Goal: Task Accomplishment & Management: Use online tool/utility

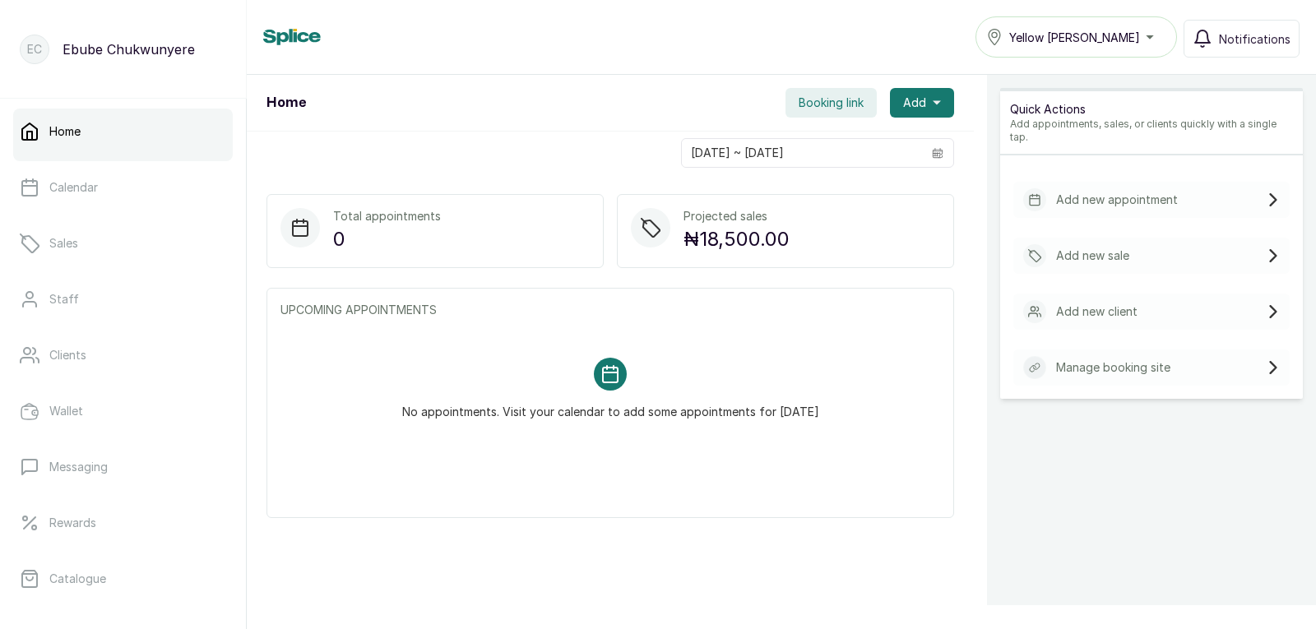
click at [162, 150] on link "Home" at bounding box center [123, 132] width 220 height 46
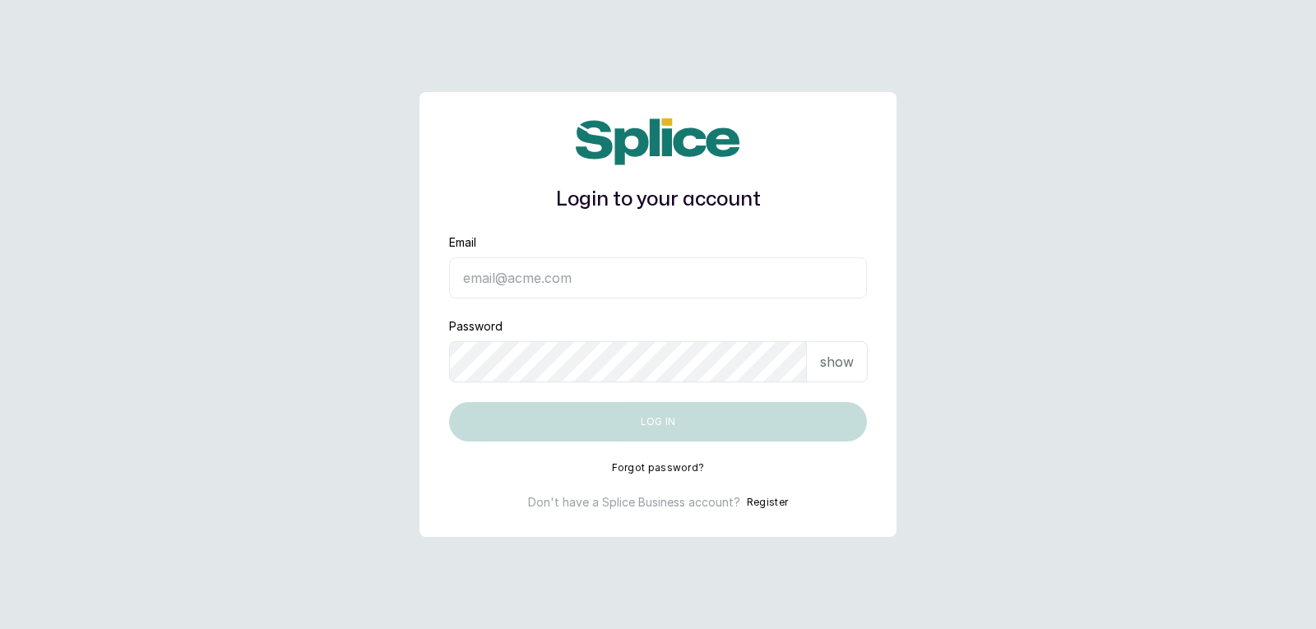
type input "[EMAIL_ADDRESS][DOMAIN_NAME]"
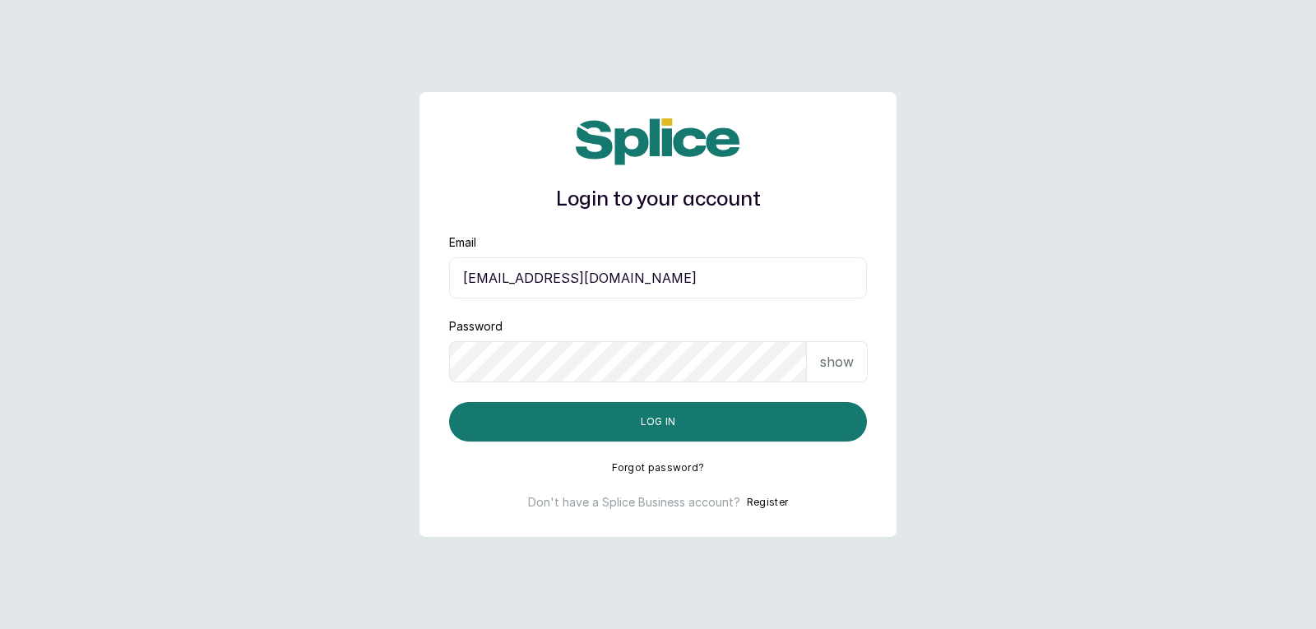
click at [818, 364] on div "show" at bounding box center [837, 361] width 61 height 41
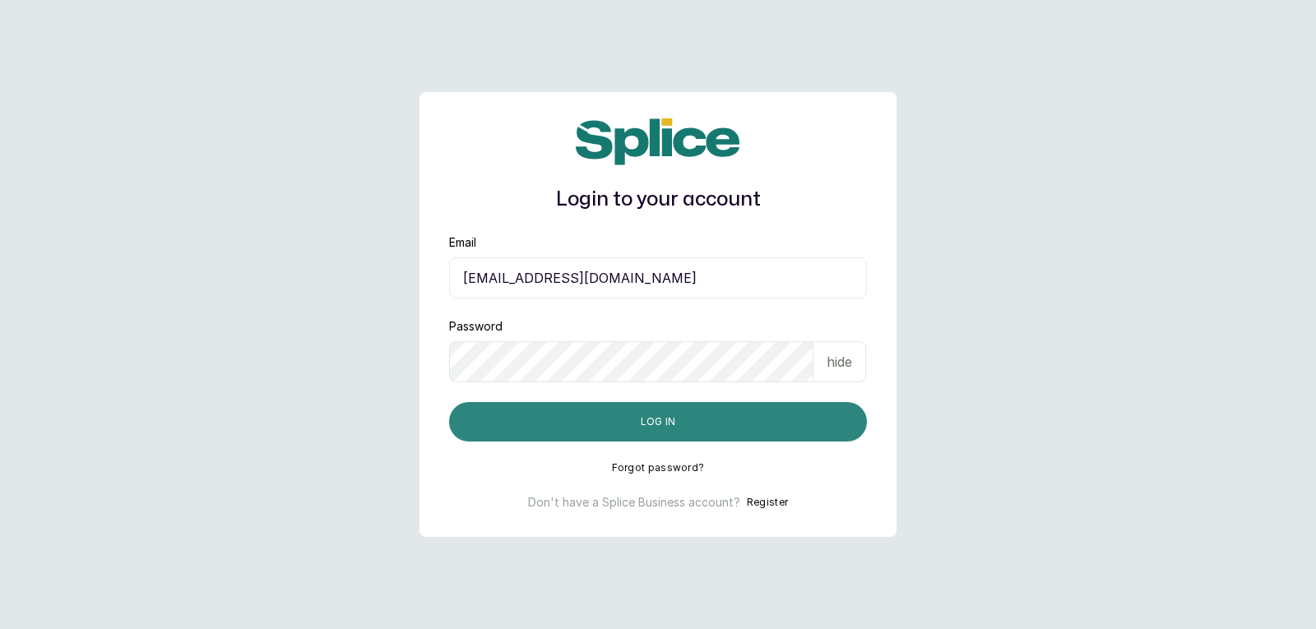
click at [790, 425] on button "Log in" at bounding box center [658, 421] width 418 height 39
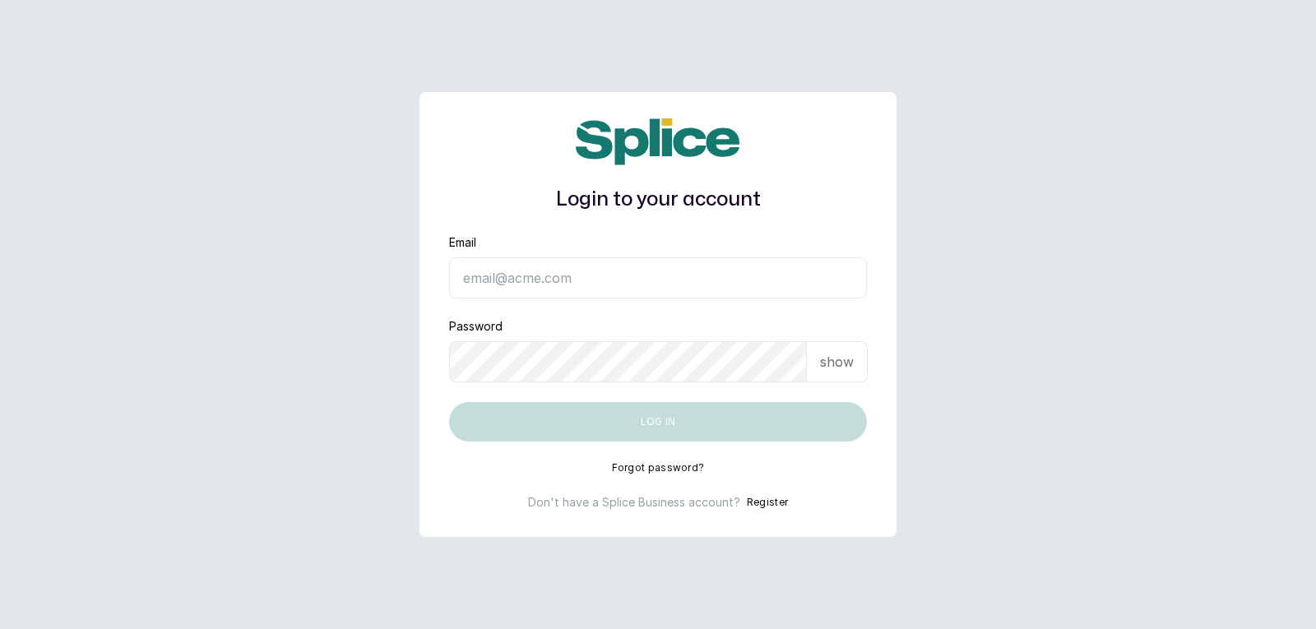
type input "[EMAIL_ADDRESS][DOMAIN_NAME]"
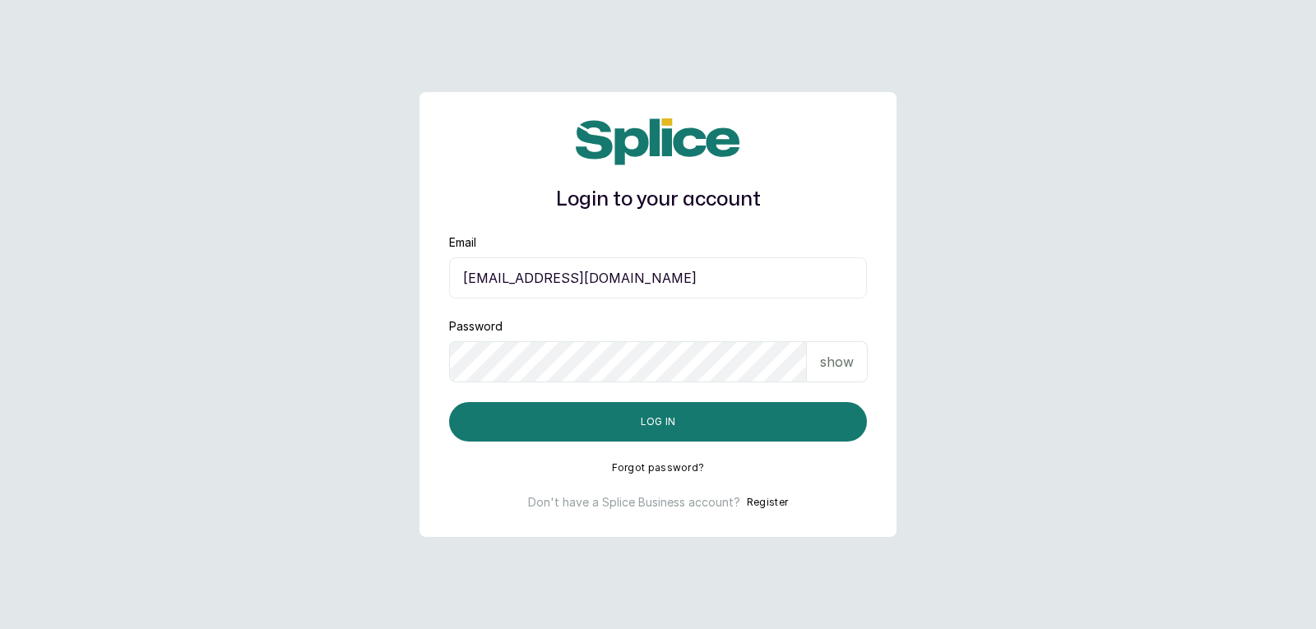
click at [844, 363] on p "show" at bounding box center [837, 362] width 34 height 20
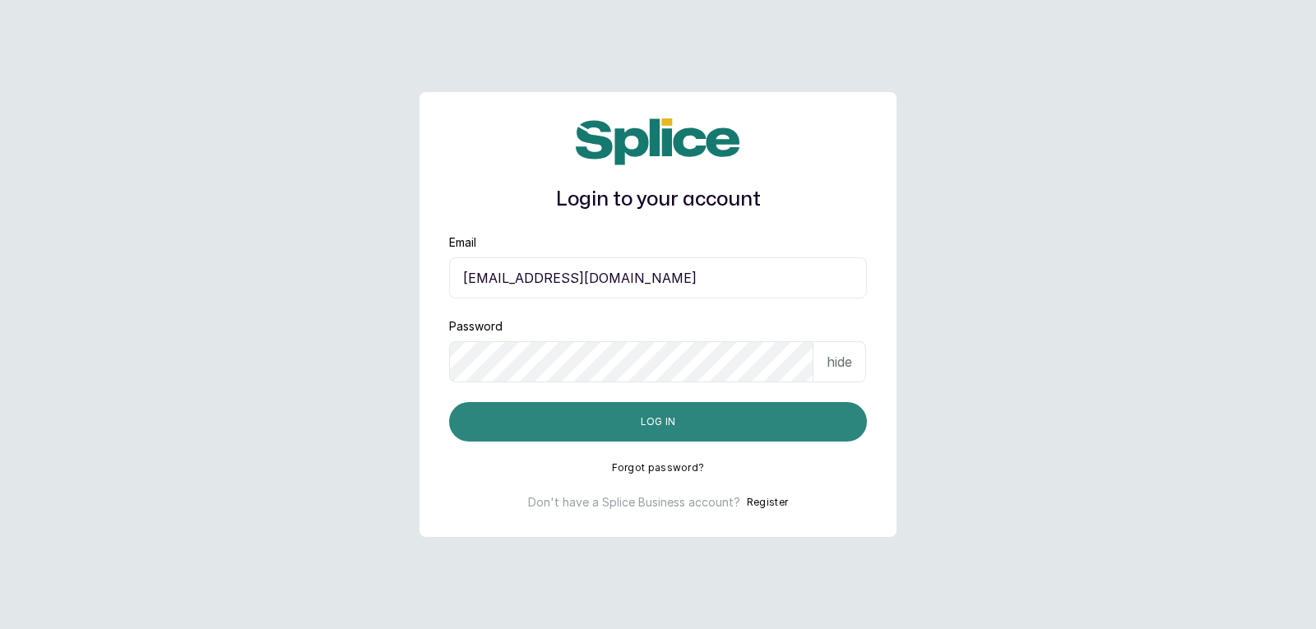
click at [837, 420] on button "Log in" at bounding box center [658, 421] width 418 height 39
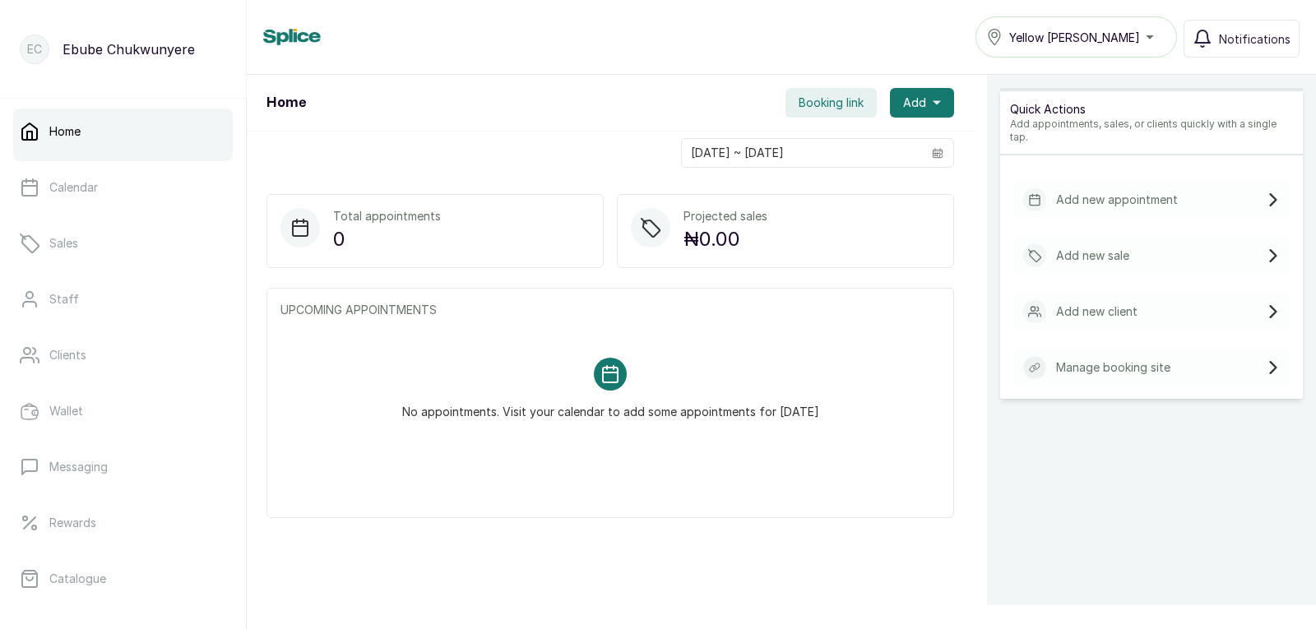
click at [1112, 248] on p "Add new sale" at bounding box center [1092, 256] width 73 height 16
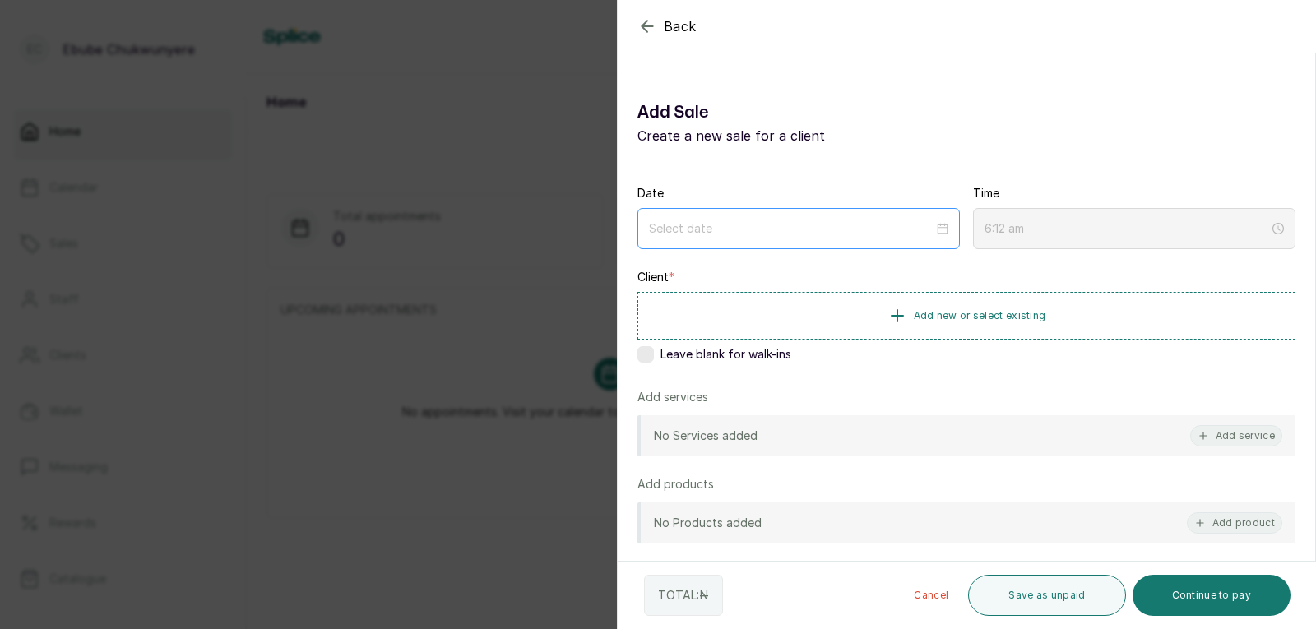
click at [866, 209] on div at bounding box center [798, 228] width 322 height 41
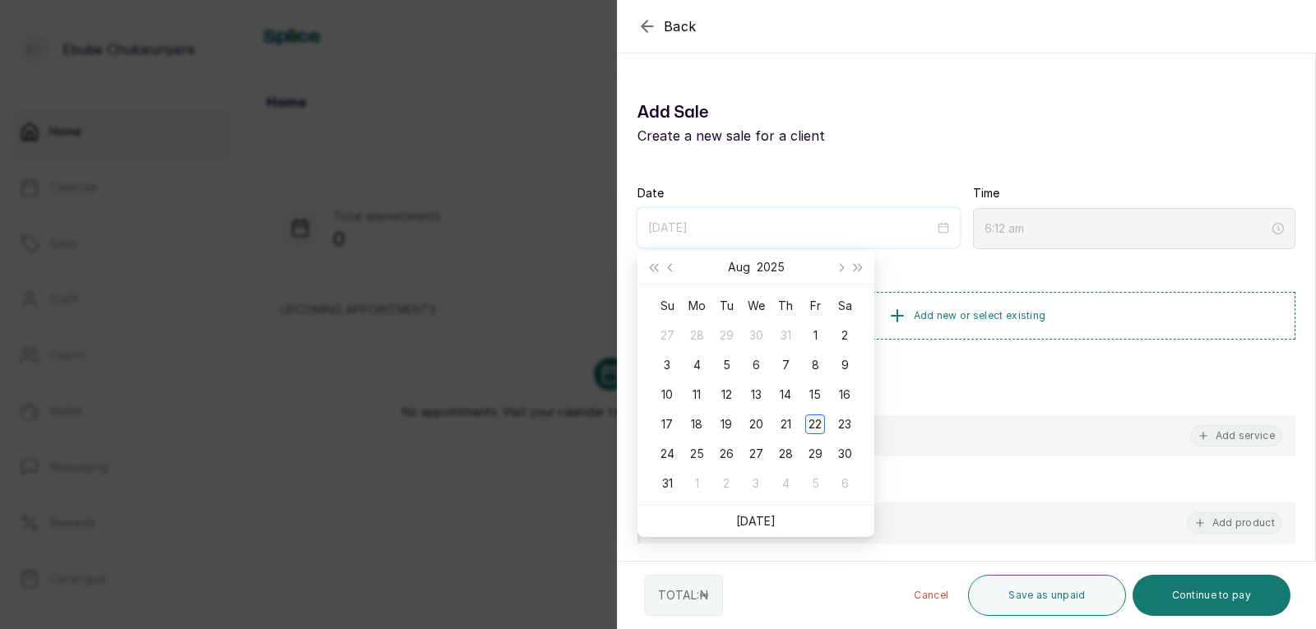
type input "2025/08/22"
click at [810, 427] on div "22" at bounding box center [815, 425] width 20 height 20
type input "6:13 am"
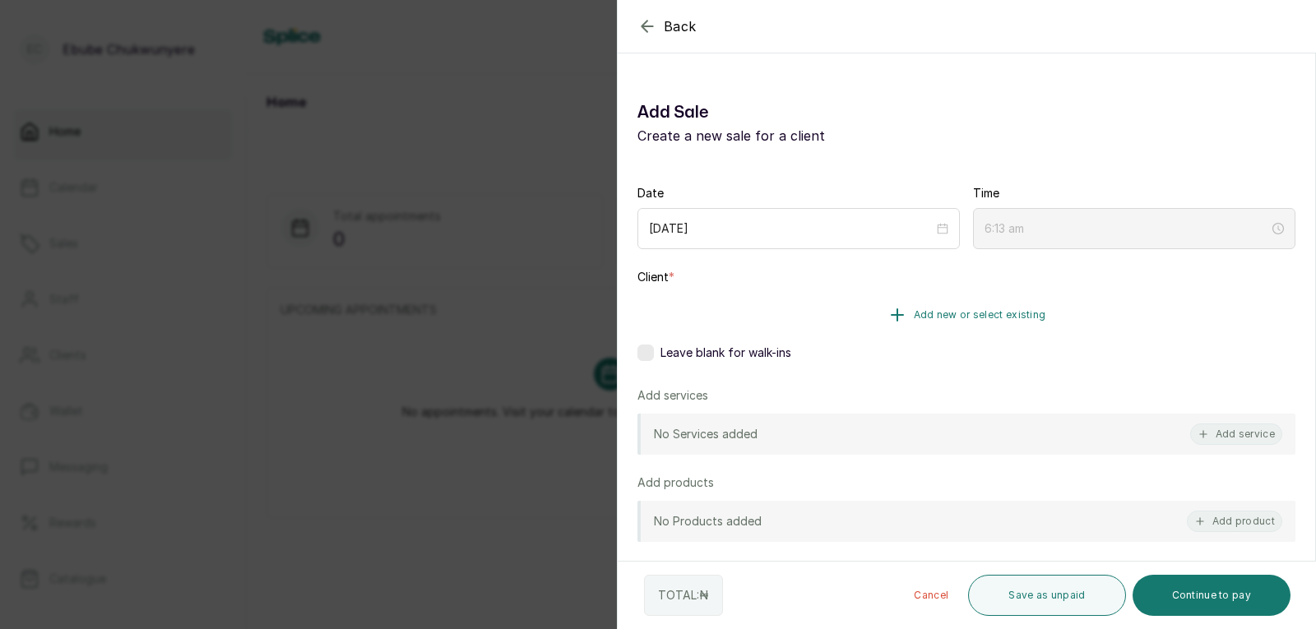
click at [835, 329] on button "Add new or select existing" at bounding box center [966, 315] width 658 height 46
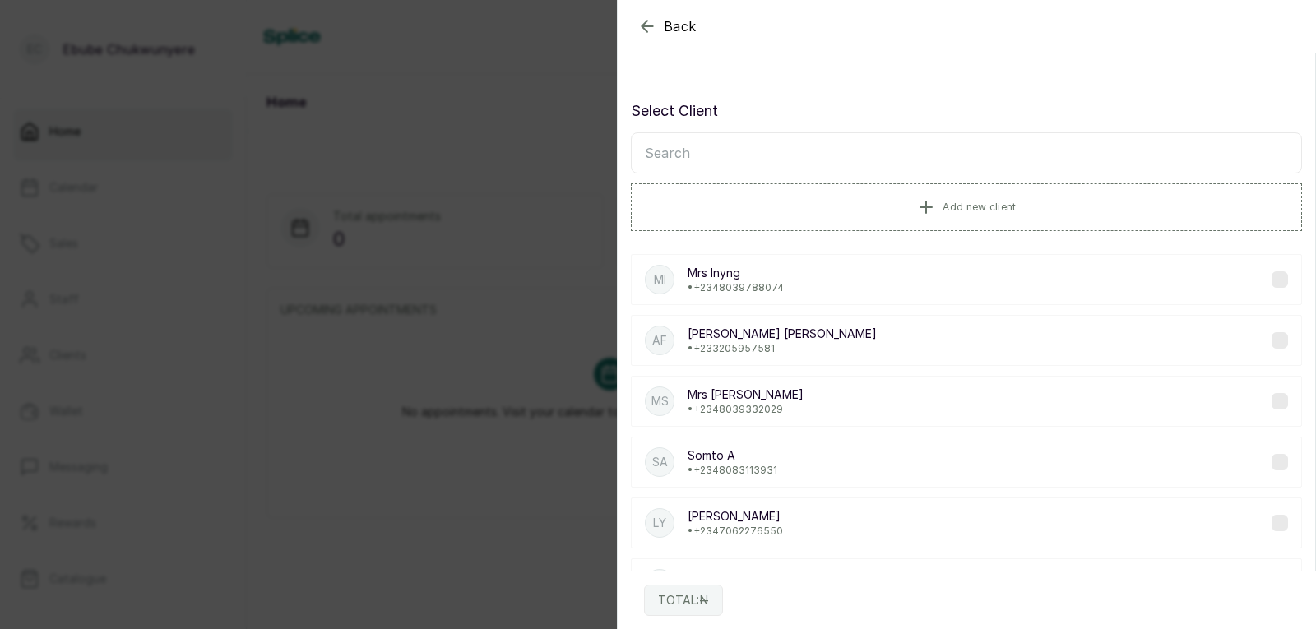
click at [819, 154] on input "text" at bounding box center [966, 152] width 671 height 41
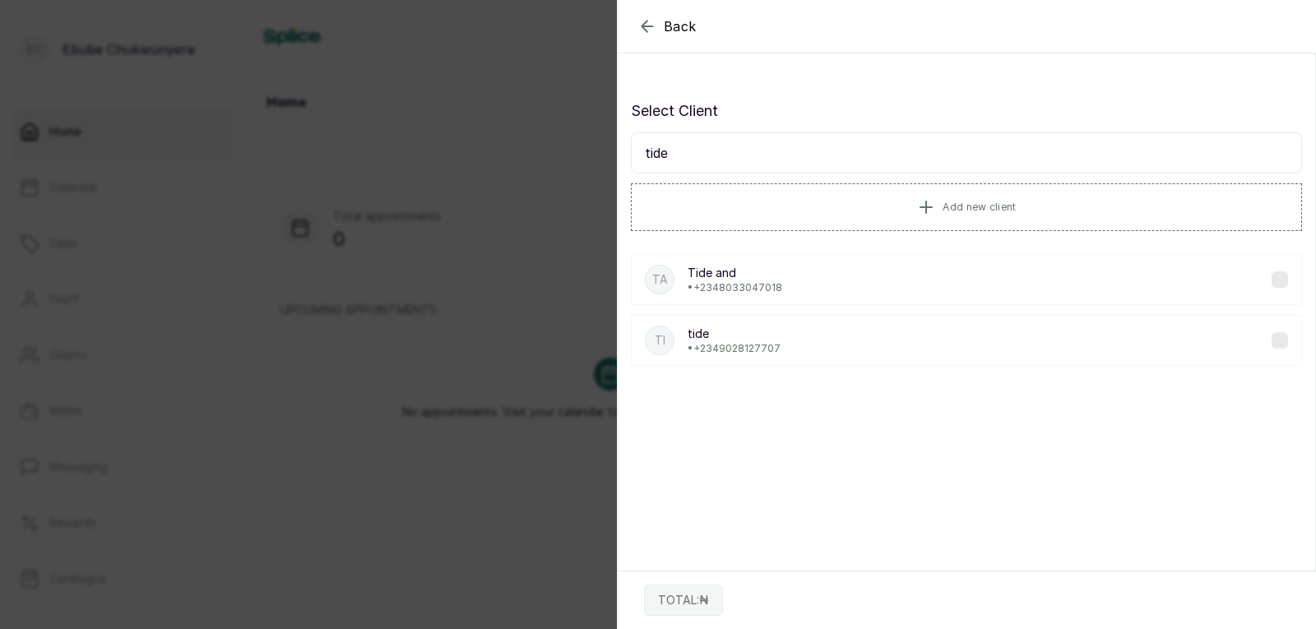
type input "tide"
click at [854, 285] on div "Ta Tide and • +234 8033047018" at bounding box center [966, 279] width 671 height 51
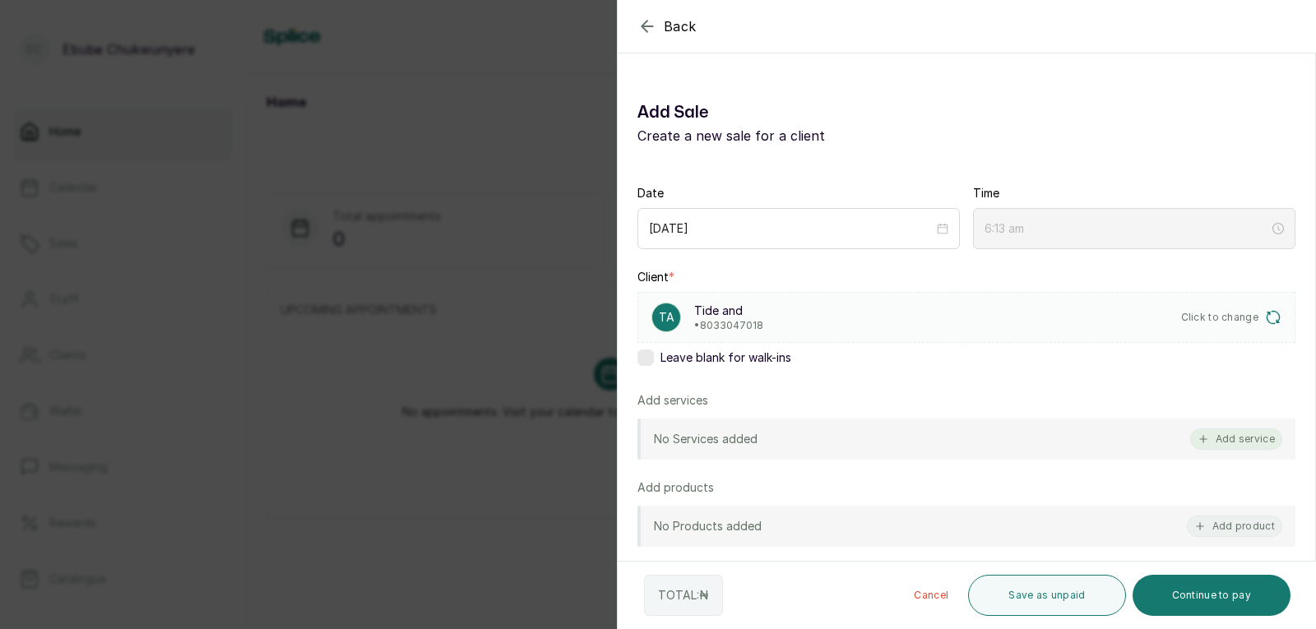
click at [1241, 438] on button "Add service" at bounding box center [1236, 439] width 92 height 21
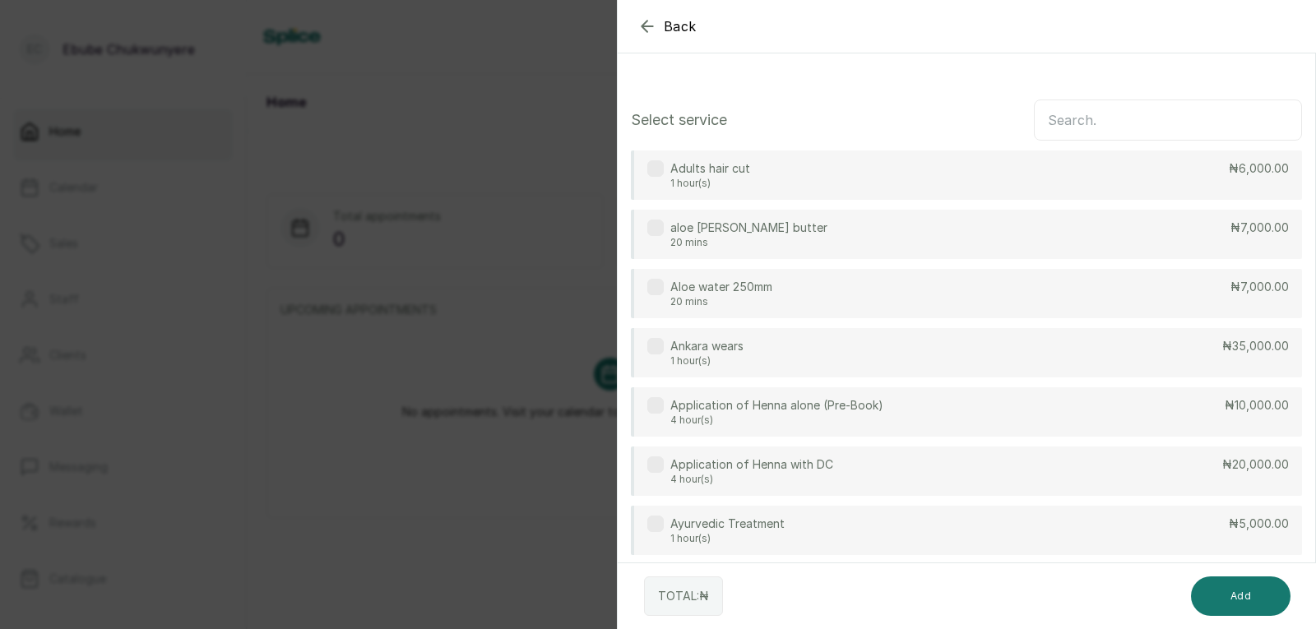
click at [1091, 128] on input "text" at bounding box center [1168, 120] width 268 height 41
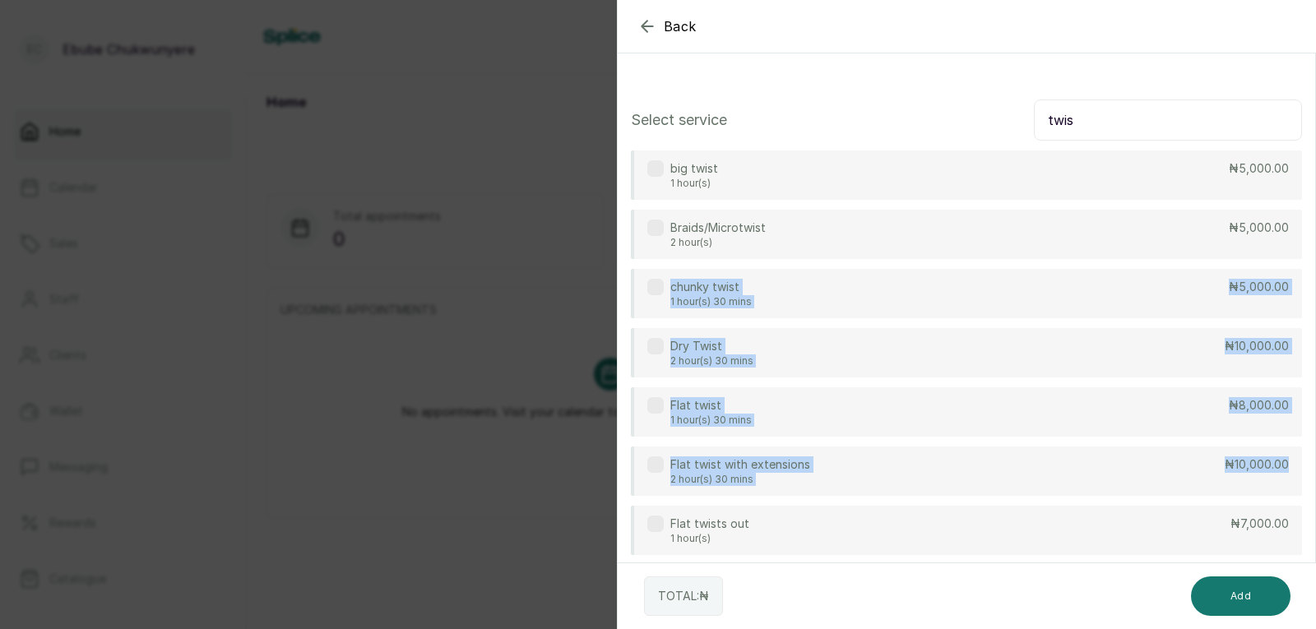
drag, startPoint x: 1315, startPoint y: 250, endPoint x: 1313, endPoint y: 319, distance: 69.1
click at [1315, 453] on section "Back Add Sale Select service twis big twist 1 hour(s) ₦5,000.00 Braids/Microtwi…" at bounding box center [966, 314] width 699 height 629
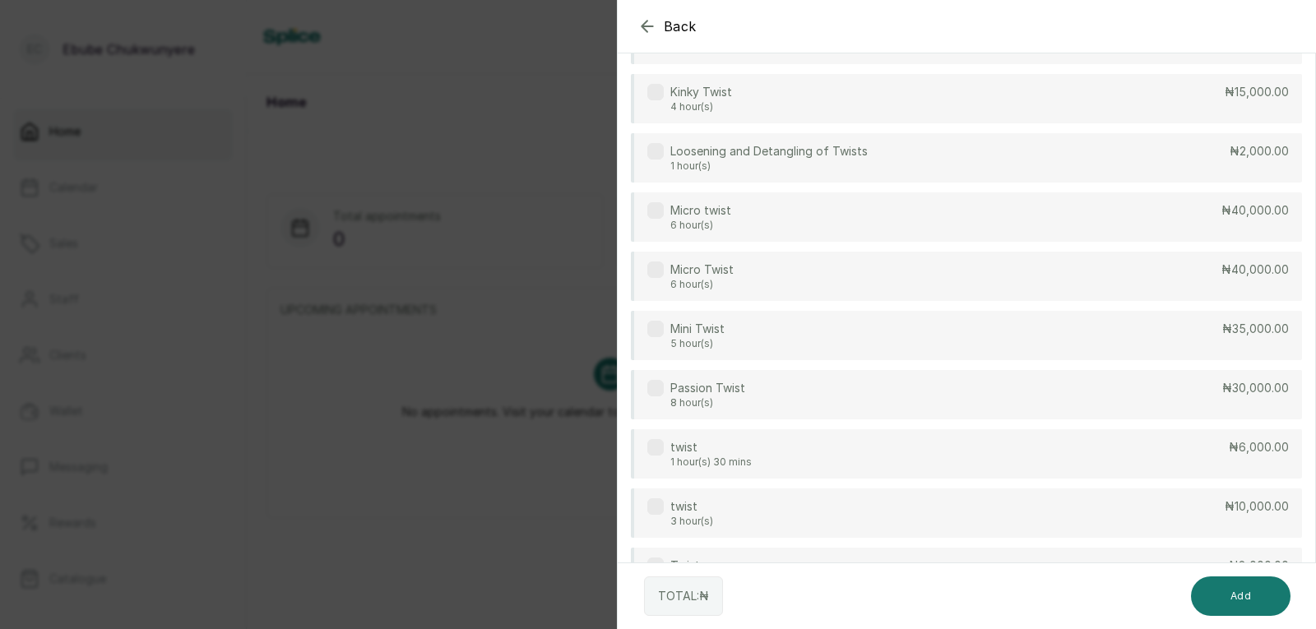
scroll to position [716, 0]
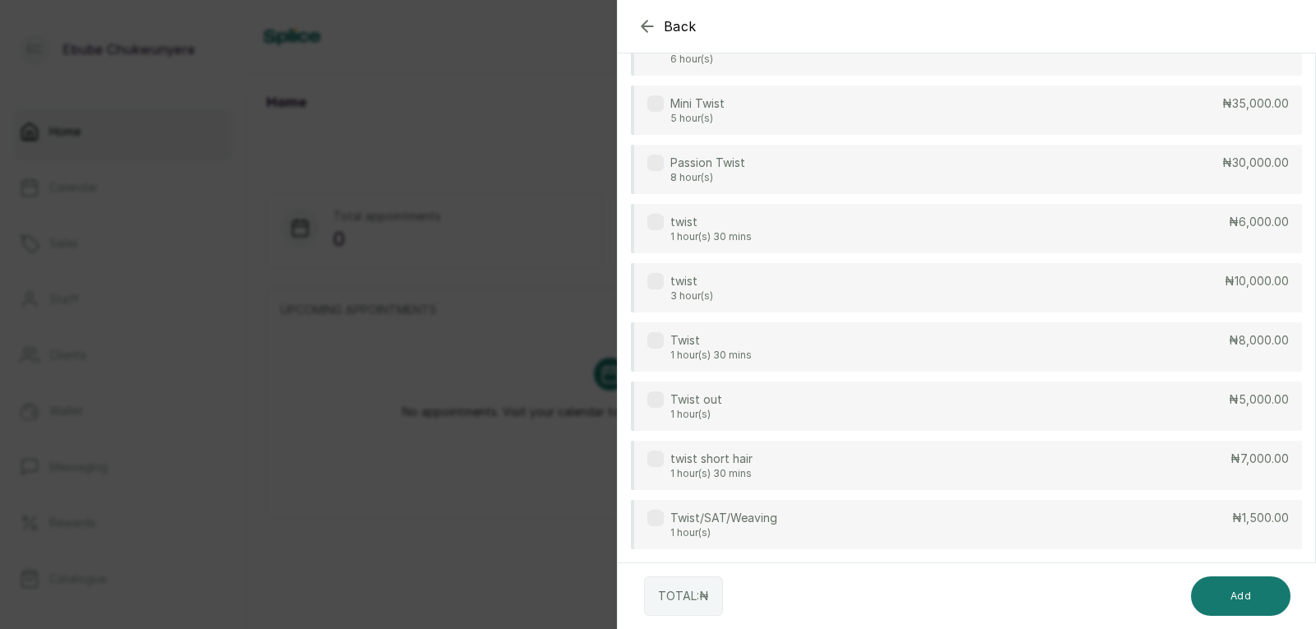
drag, startPoint x: 1239, startPoint y: 342, endPoint x: 1198, endPoint y: 356, distance: 43.4
click at [1239, 343] on p "₦8,000.00" at bounding box center [1259, 340] width 60 height 16
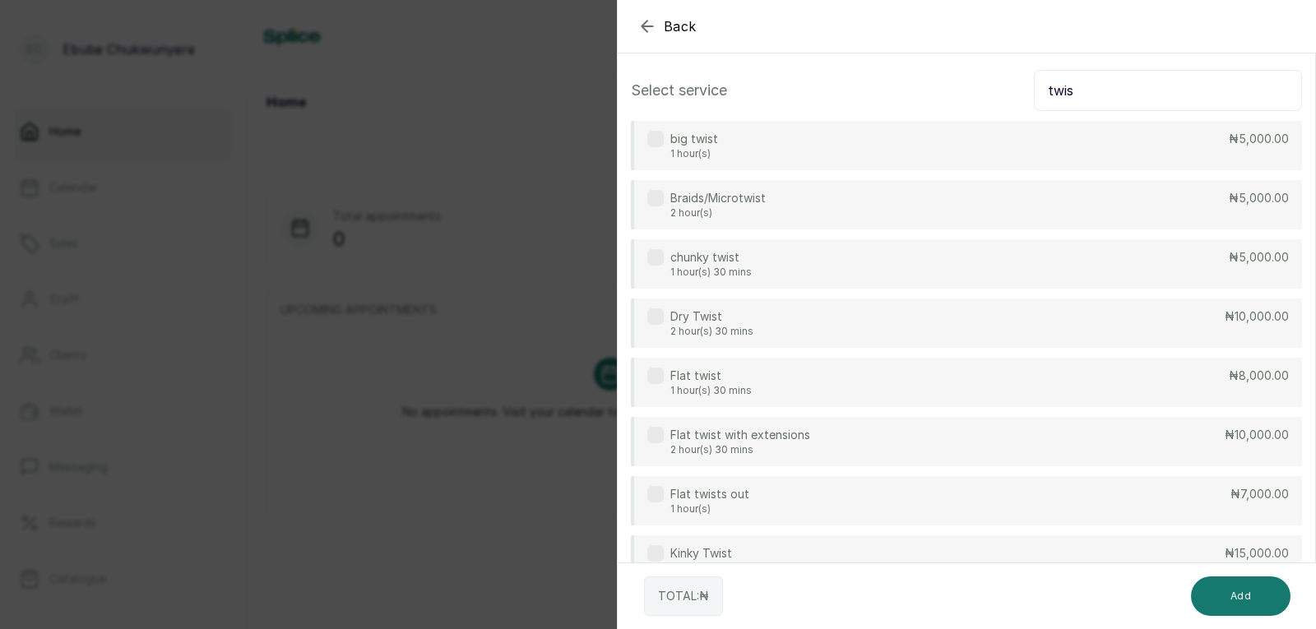
scroll to position [0, 0]
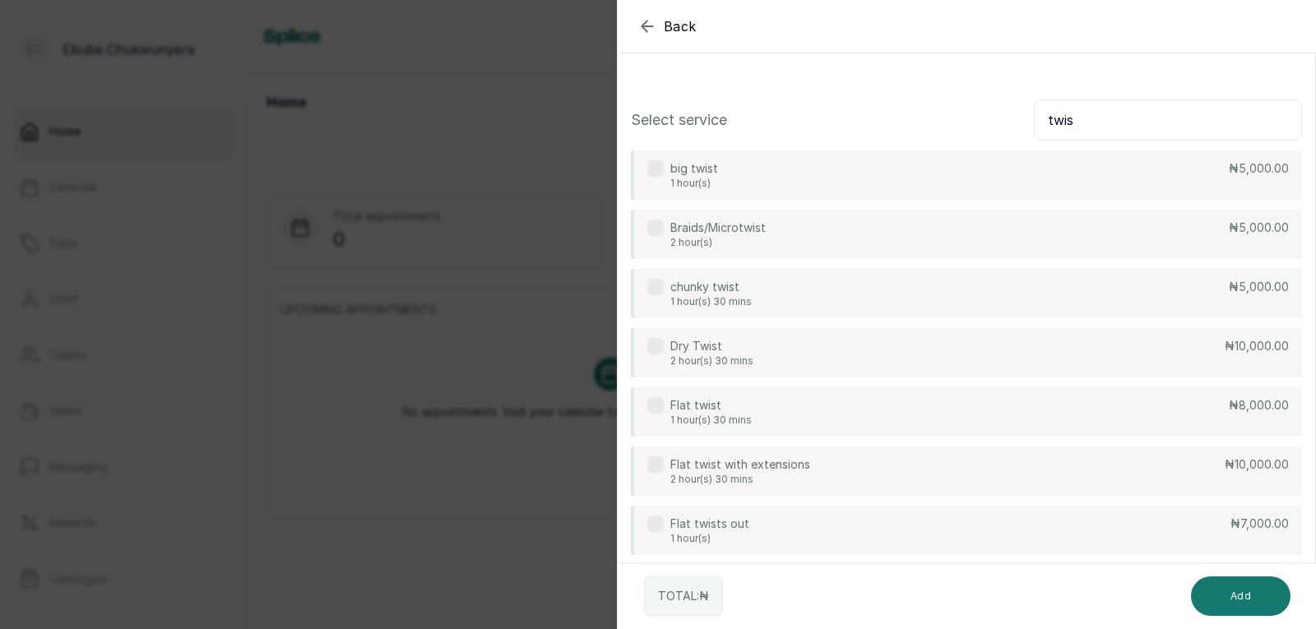
click at [1123, 120] on input "twis" at bounding box center [1168, 120] width 268 height 41
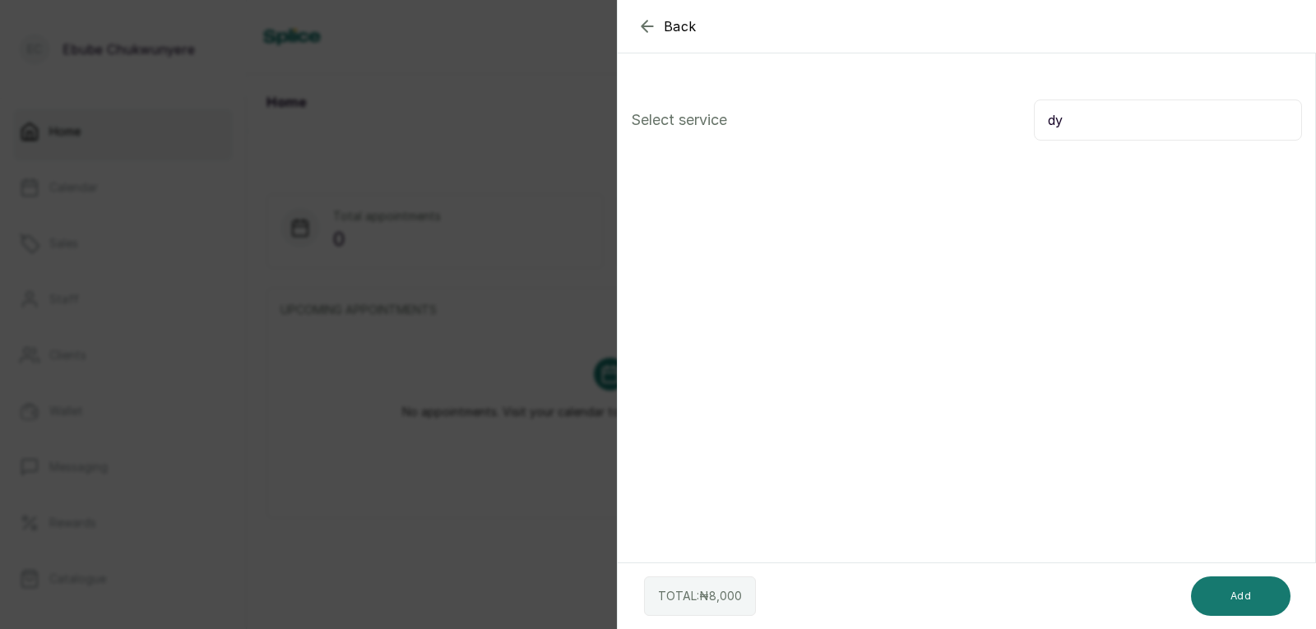
type input "d"
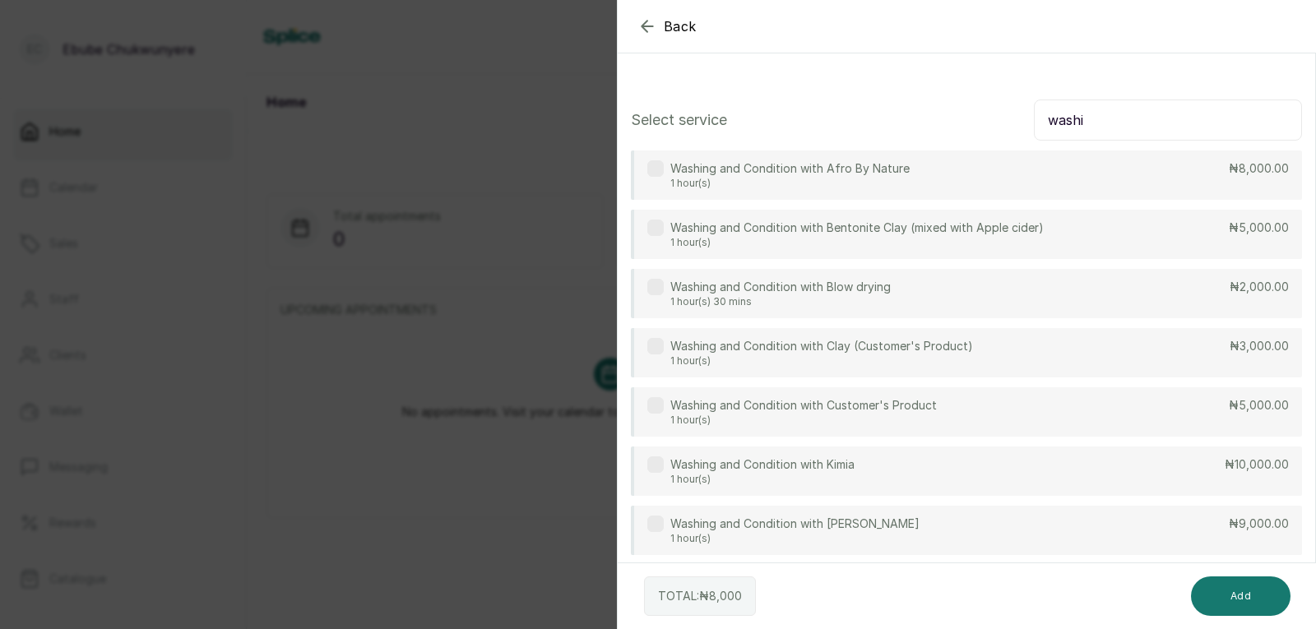
type input "washi"
click at [646, 16] on icon "button" at bounding box center [647, 26] width 20 height 20
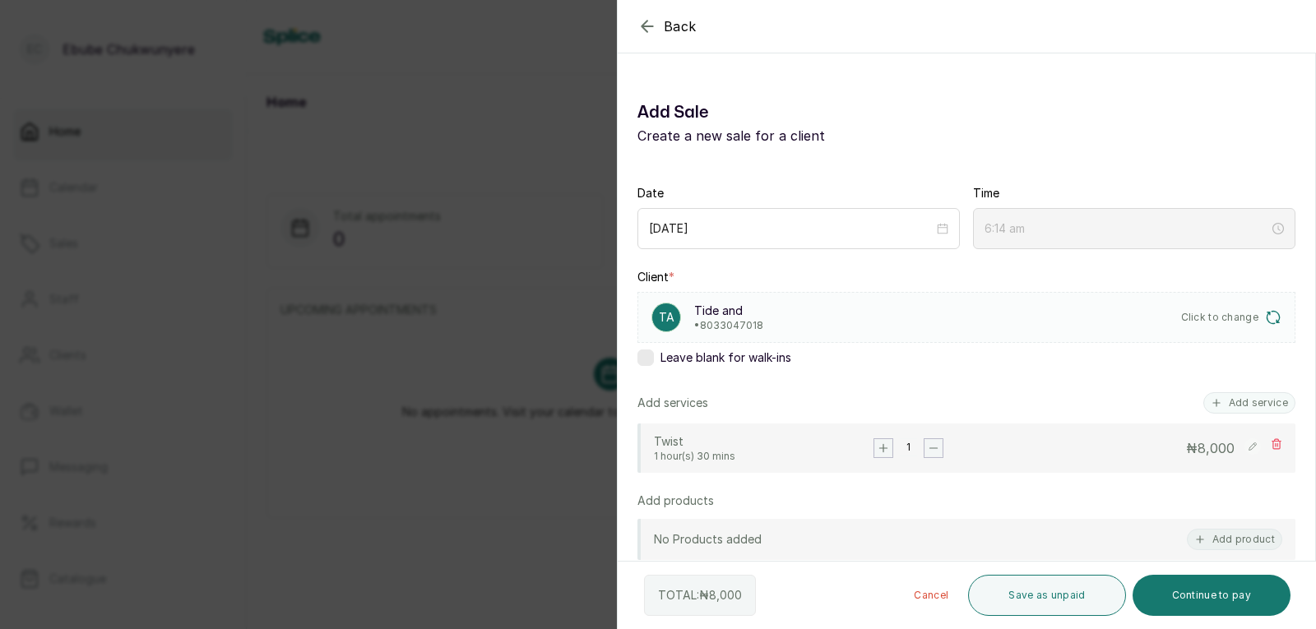
click at [647, 22] on icon "button" at bounding box center [647, 26] width 20 height 20
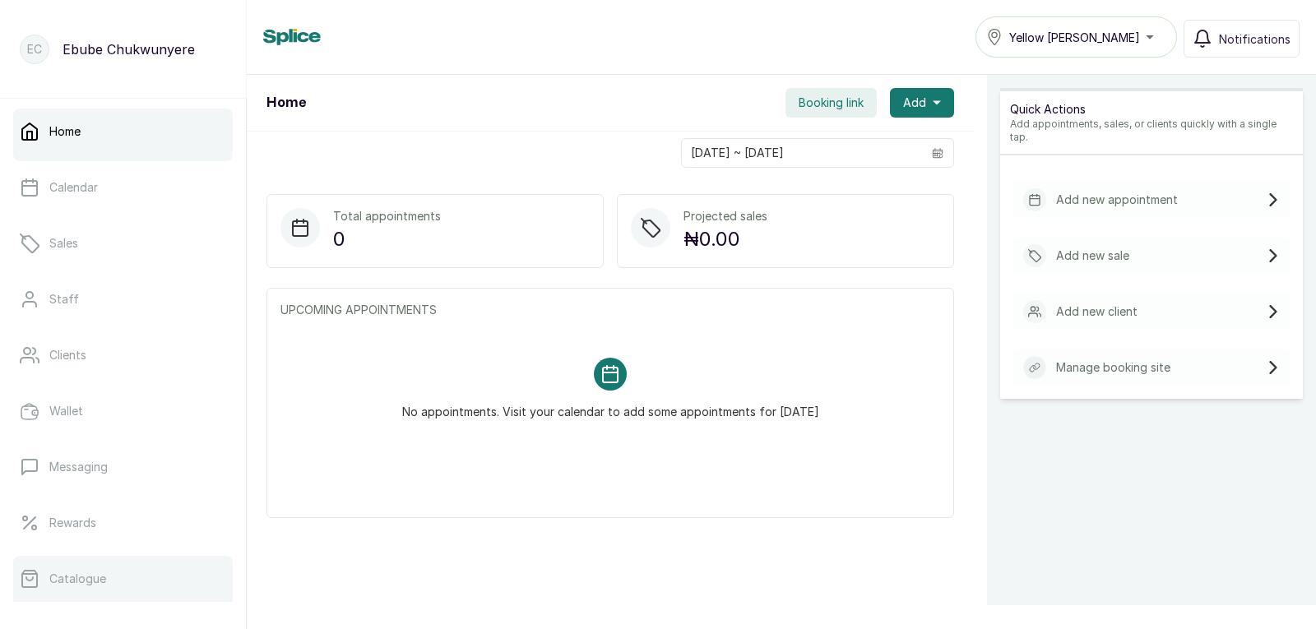
click at [124, 572] on link "Catalogue" at bounding box center [123, 579] width 220 height 46
